Goal: Task Accomplishment & Management: Complete application form

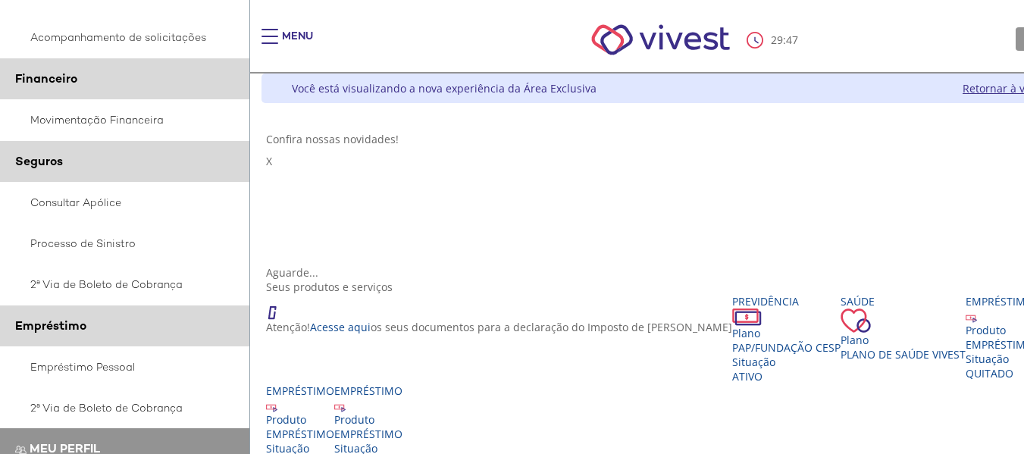
scroll to position [379, 0]
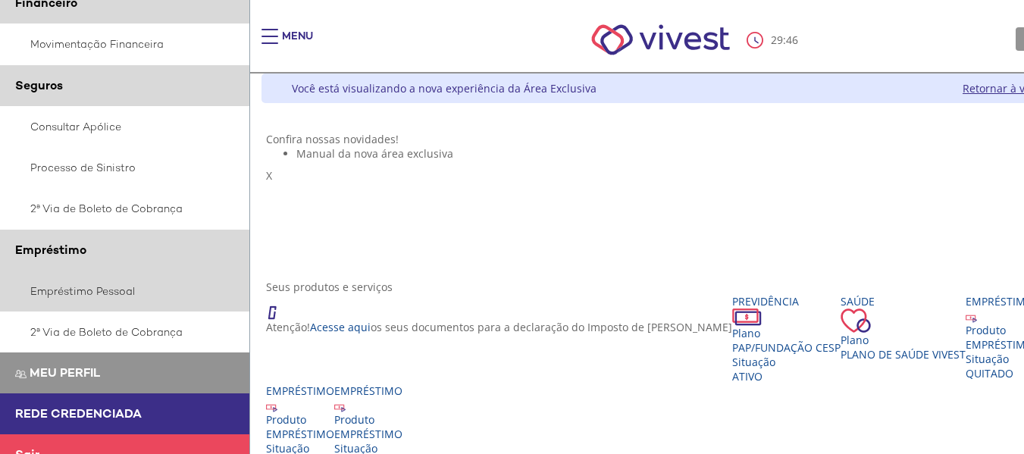
click at [110, 292] on link "Empréstimo Pessoal" at bounding box center [125, 291] width 250 height 41
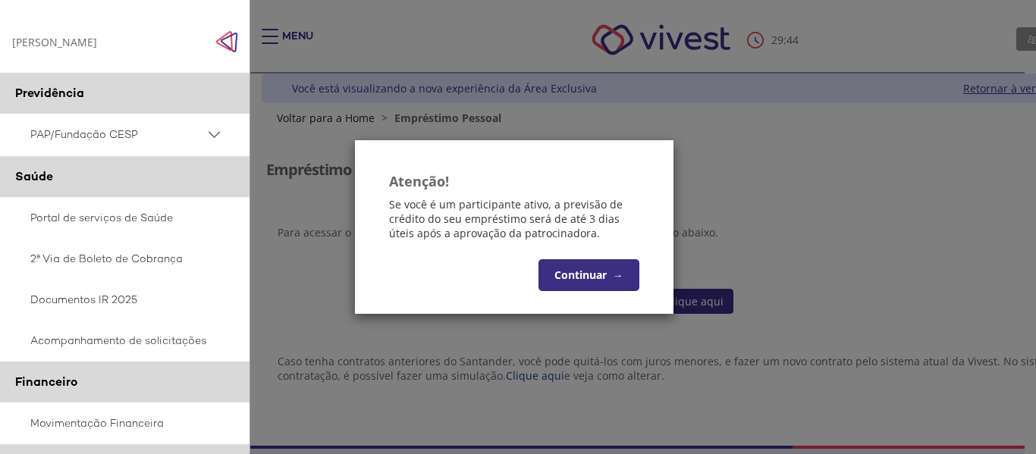
click at [586, 278] on button "Continuar →" at bounding box center [588, 275] width 101 height 32
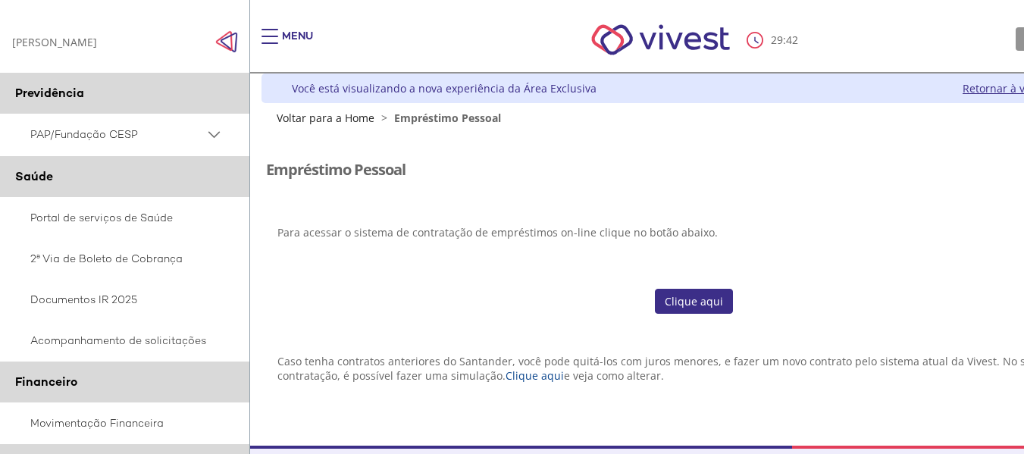
click at [708, 293] on link "Clique aqui" at bounding box center [694, 302] width 78 height 26
